Goal: Task Accomplishment & Management: Manage account settings

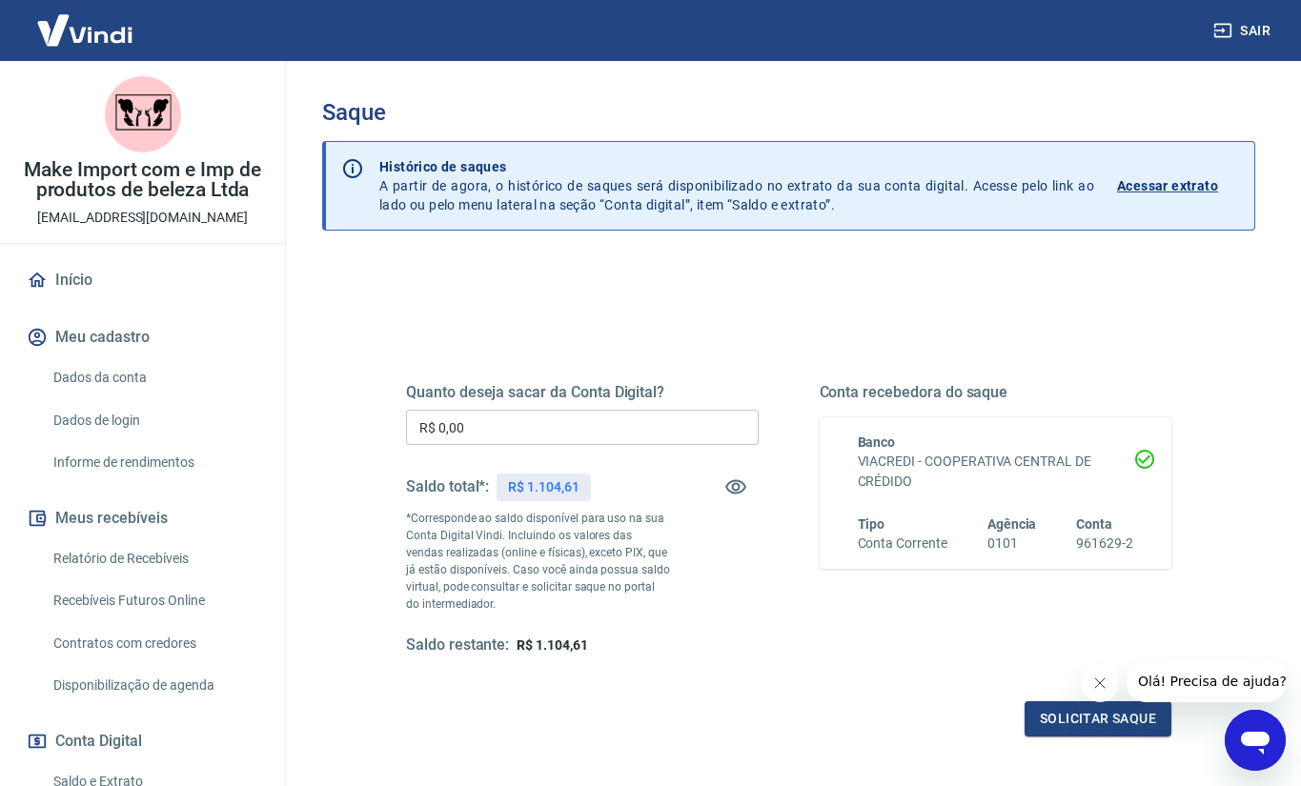
click at [571, 438] on input "R$ 0,00" at bounding box center [582, 427] width 353 height 35
type input "R$ 1.104,00"
click at [1038, 703] on button "Solicitar saque" at bounding box center [1098, 719] width 147 height 35
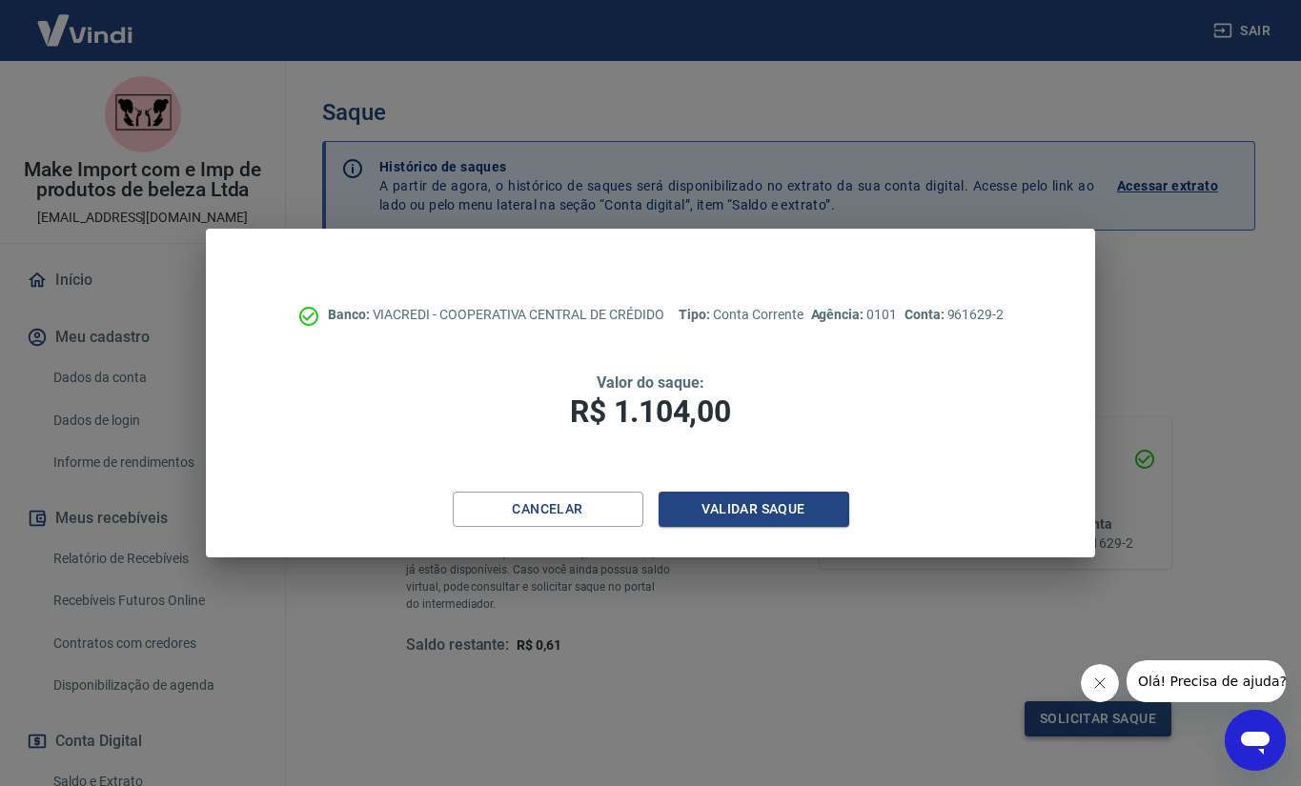
scroll to position [1, 0]
click at [780, 517] on button "Validar saque" at bounding box center [754, 509] width 191 height 35
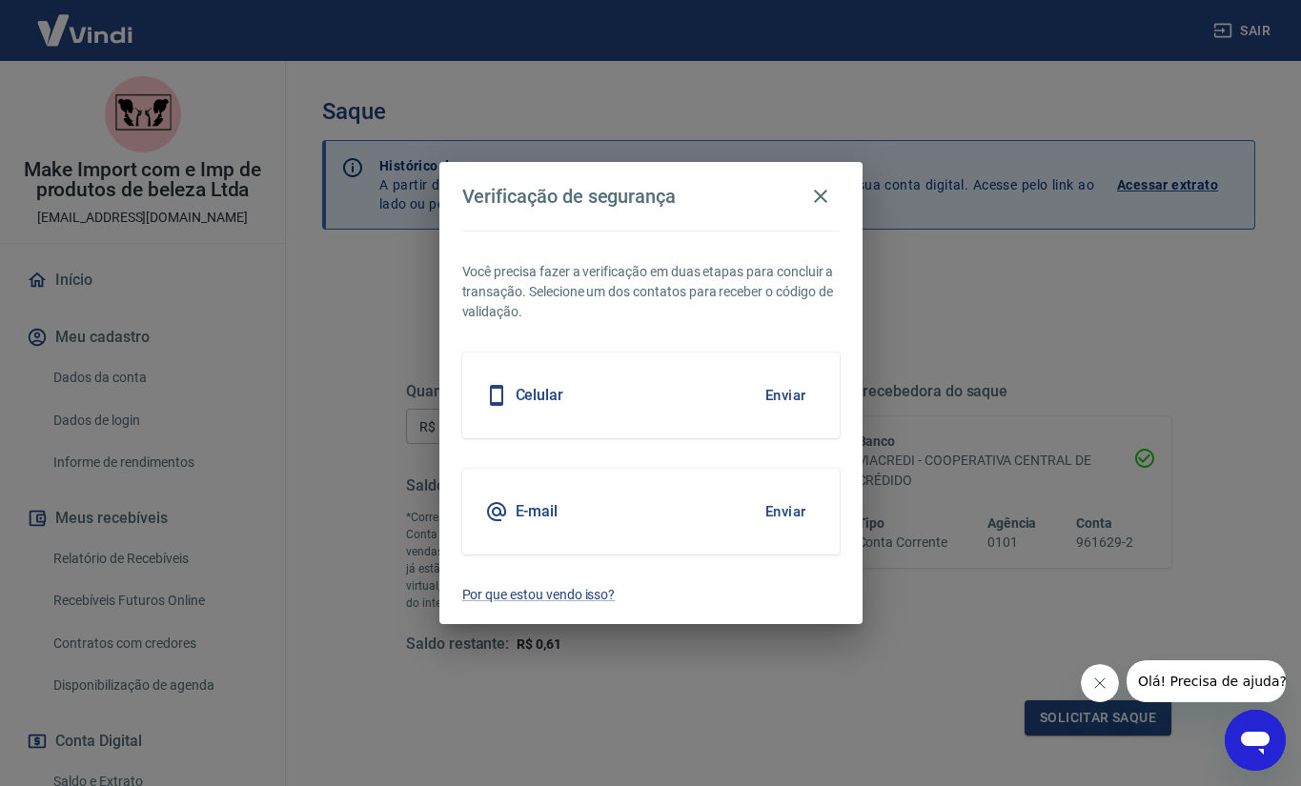
drag, startPoint x: 1096, startPoint y: 685, endPoint x: 2094, endPoint y: 1298, distance: 1171.3
click at [1096, 685] on icon "Fechar mensagem da empresa" at bounding box center [1100, 684] width 10 height 10
click at [791, 516] on button "Enviar" at bounding box center [786, 512] width 62 height 40
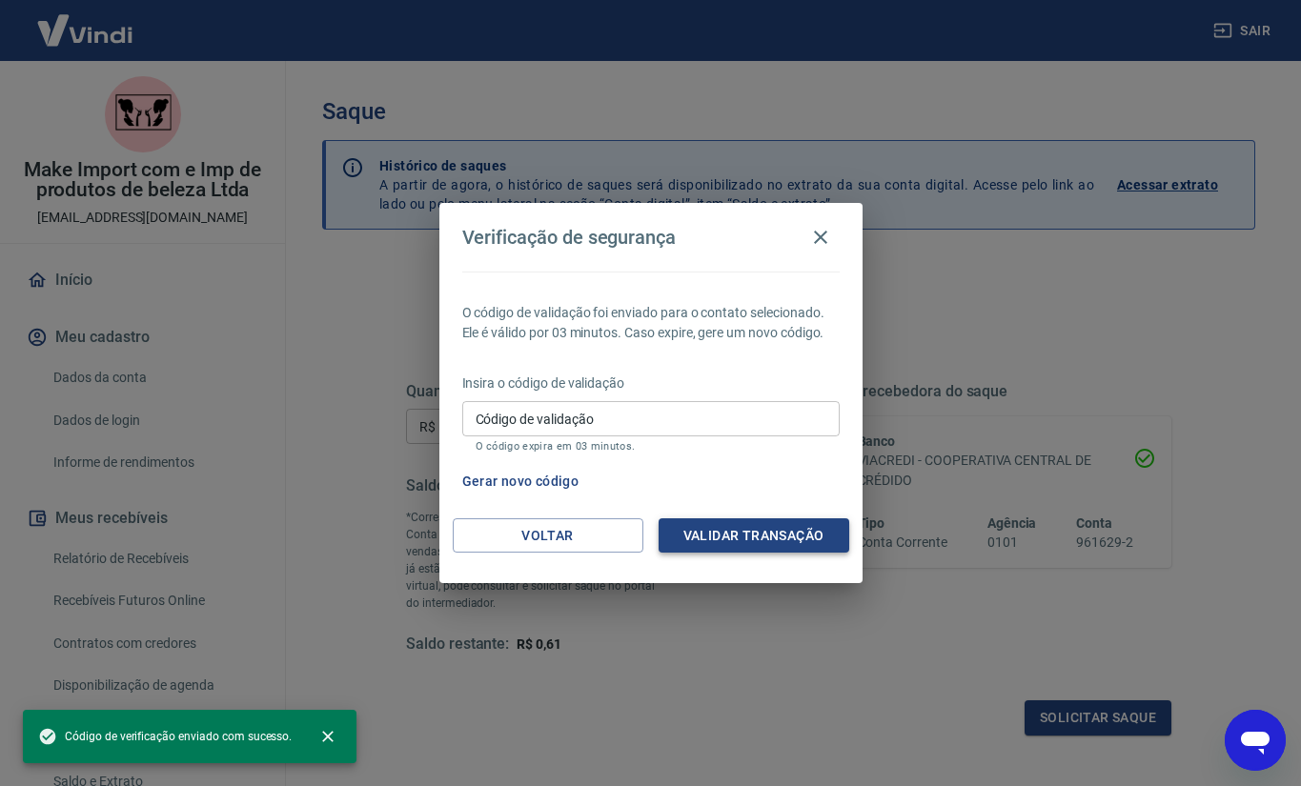
click at [786, 535] on button "Validar transação" at bounding box center [754, 536] width 191 height 35
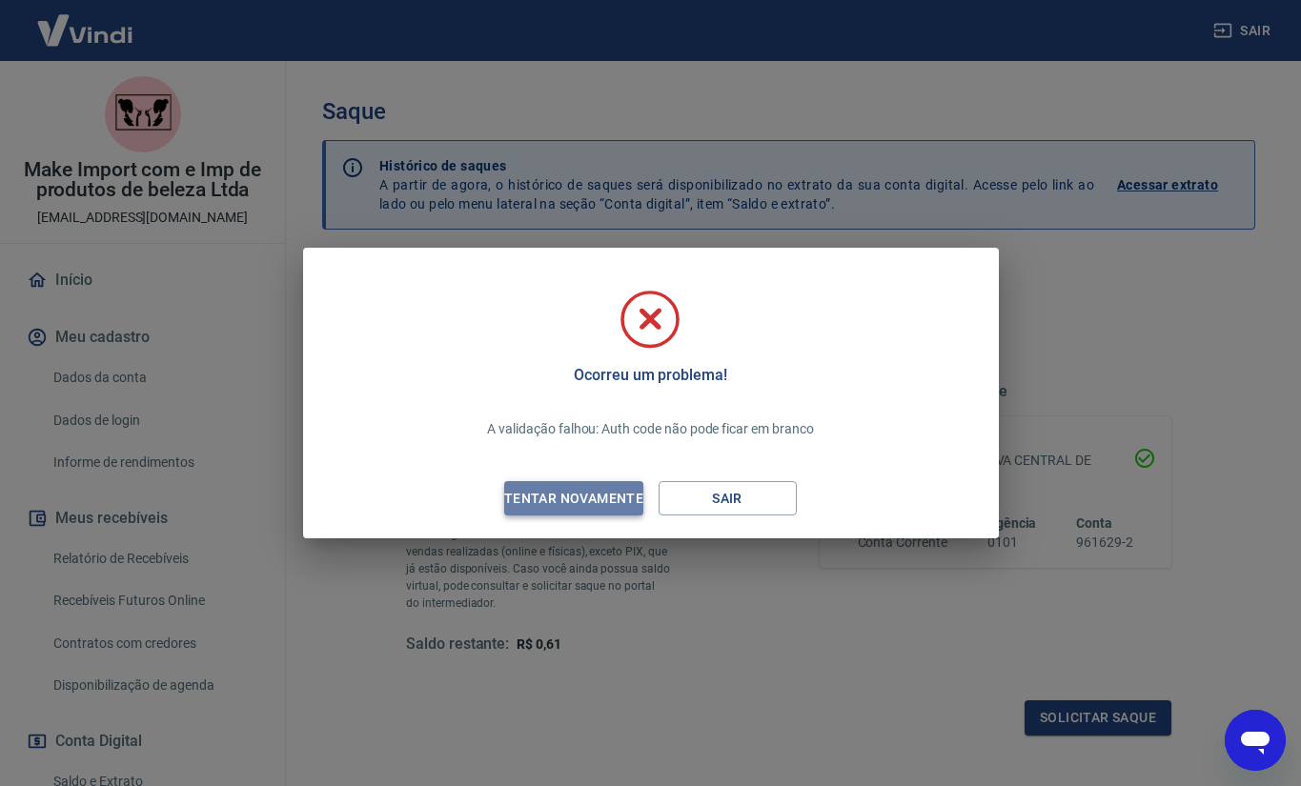
click at [578, 505] on div "Tentar novamente" at bounding box center [573, 499] width 185 height 24
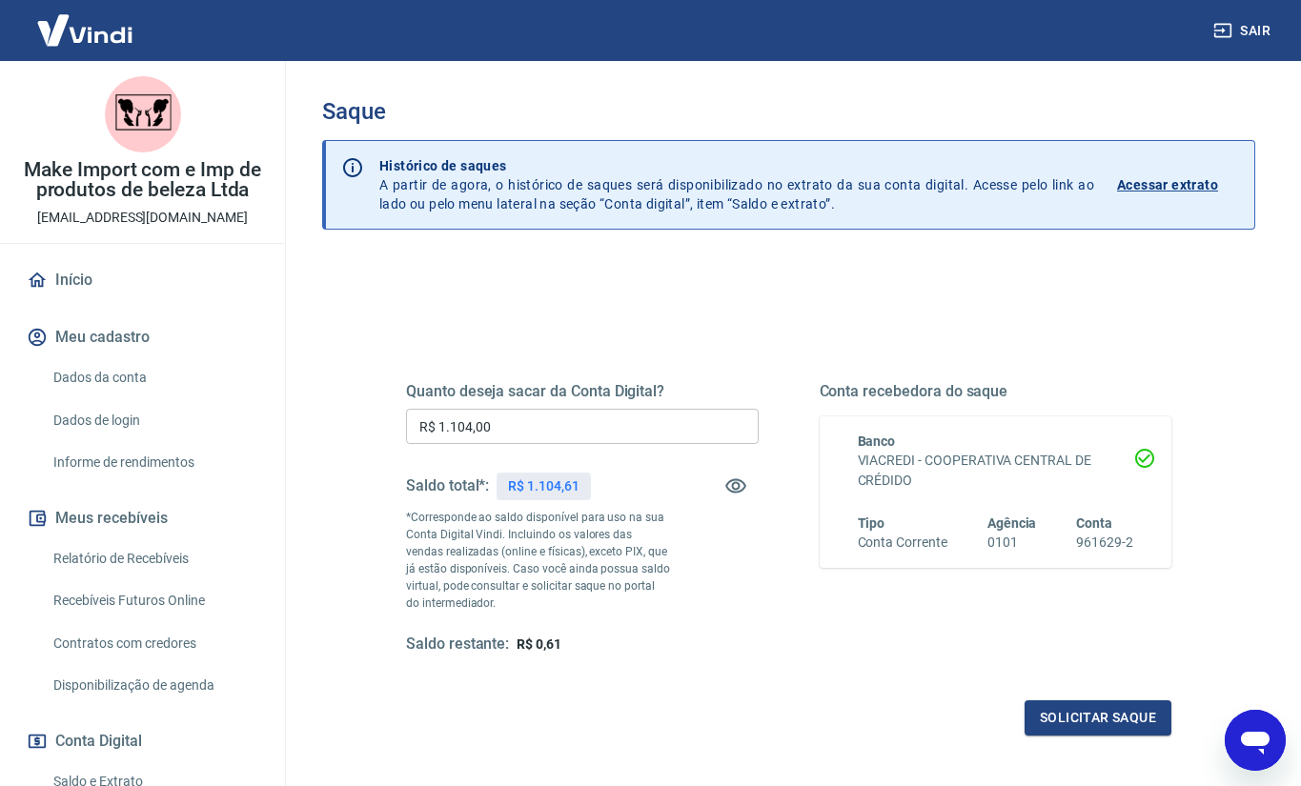
click at [102, 564] on link "Relatório de Recebíveis" at bounding box center [154, 559] width 216 height 39
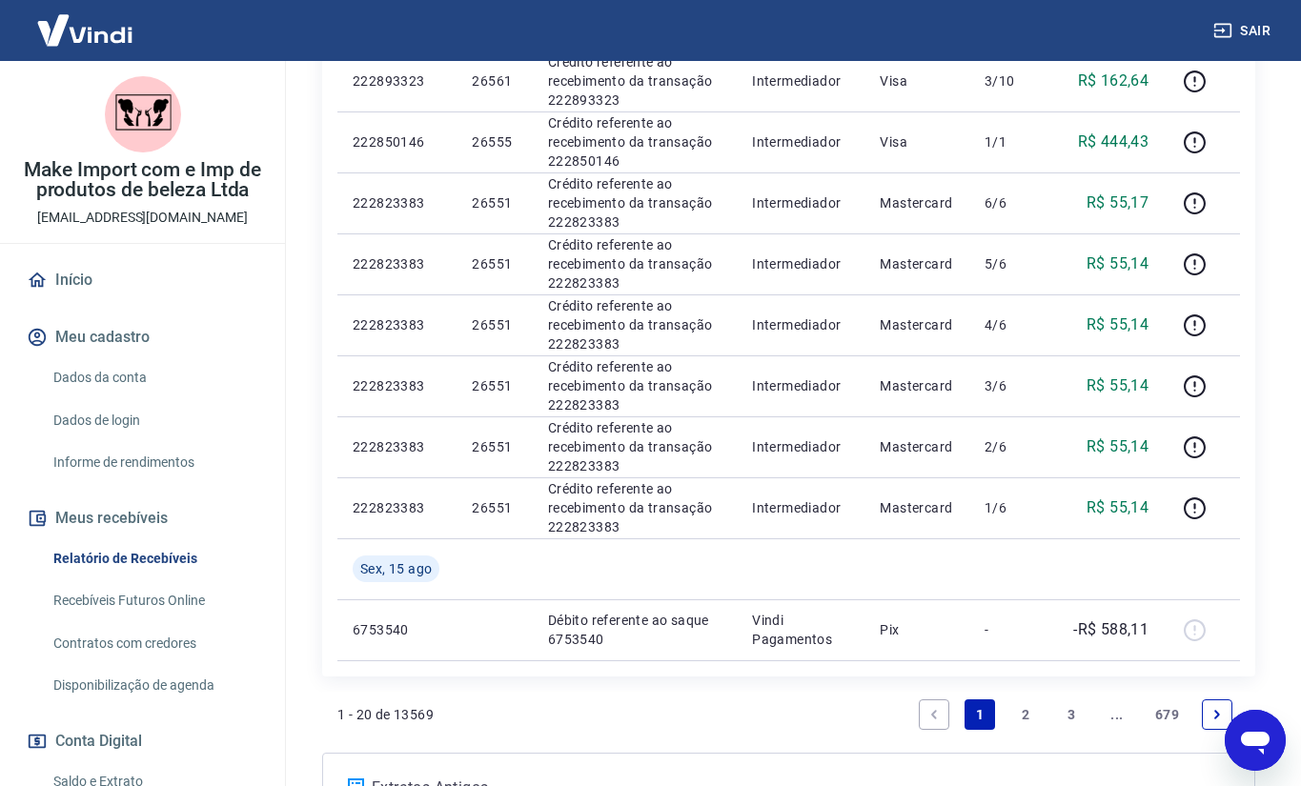
scroll to position [1372, 0]
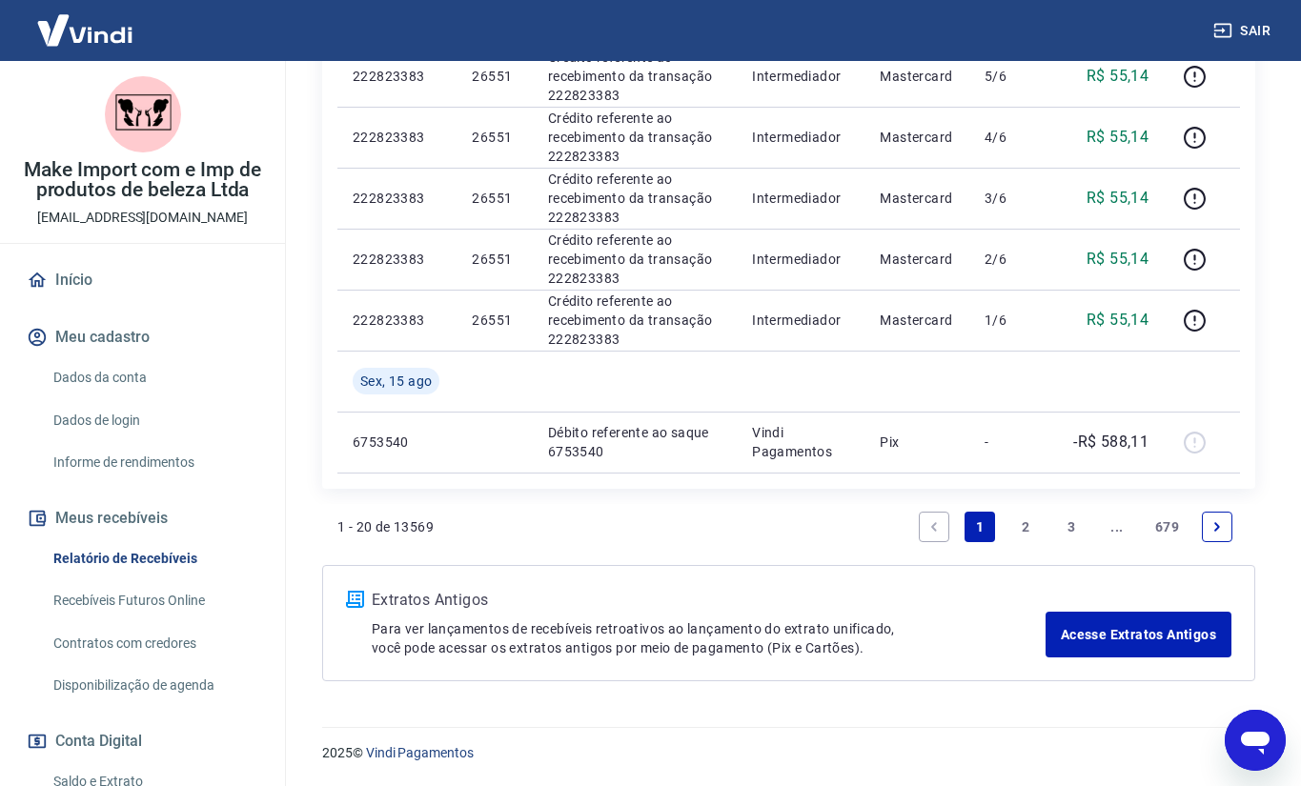
click at [1020, 533] on link "2" at bounding box center [1025, 527] width 31 height 31
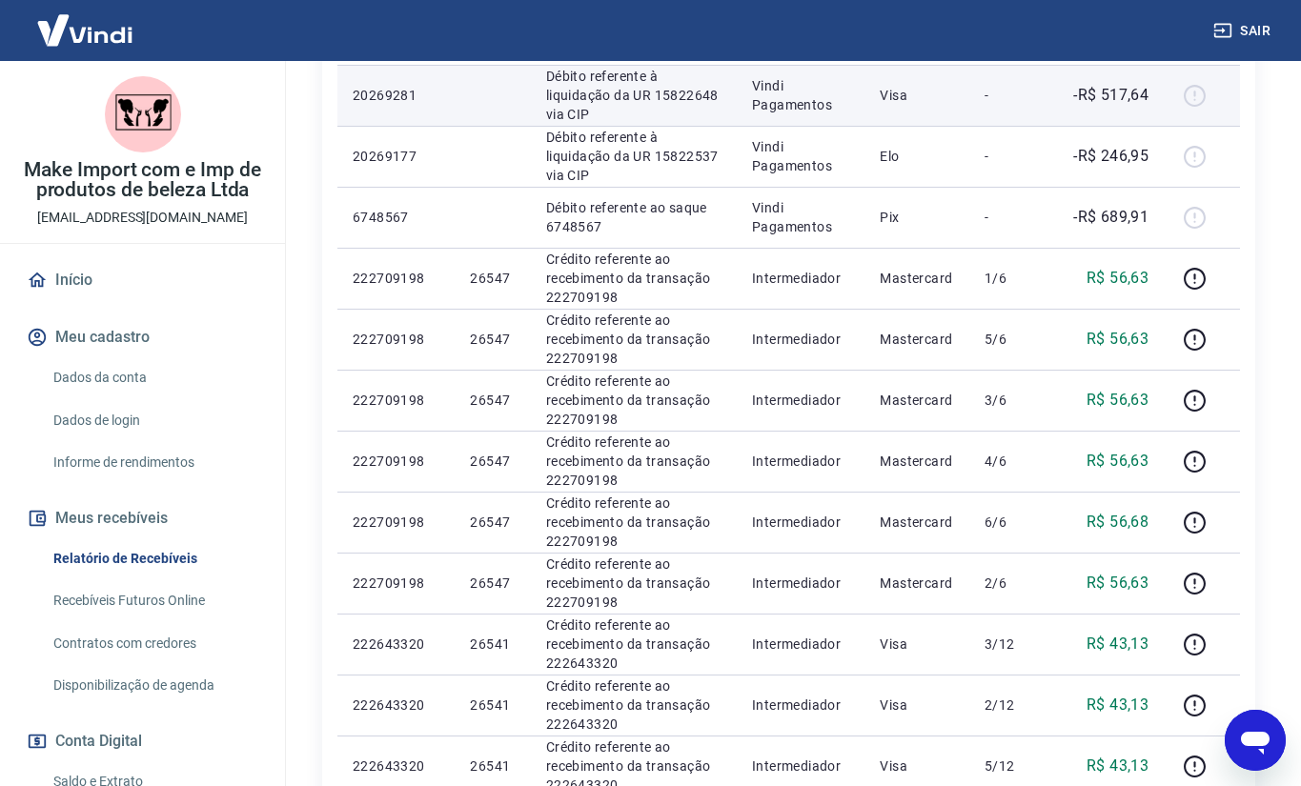
scroll to position [604, 0]
